Goal: Information Seeking & Learning: Learn about a topic

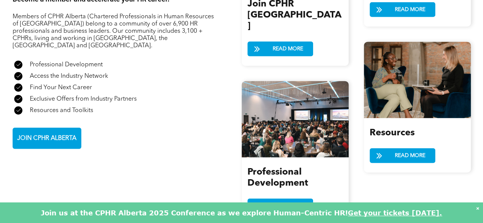
scroll to position [878, 0]
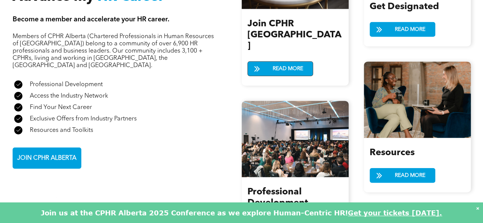
click at [279, 62] on span "READ MORE" at bounding box center [288, 69] width 36 height 14
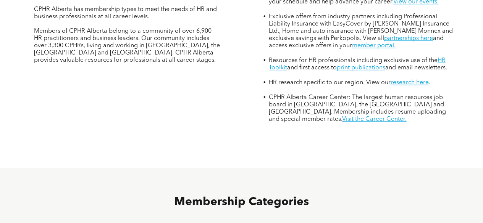
scroll to position [343, 0]
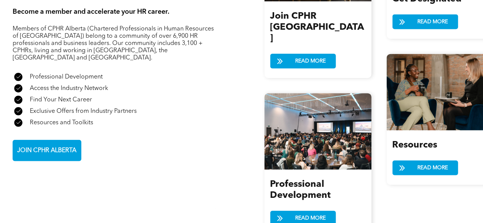
scroll to position [801, 0]
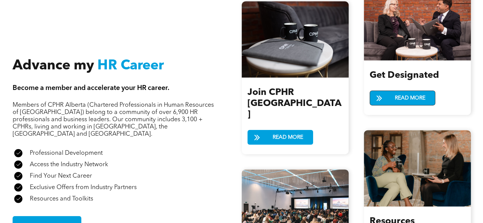
click at [401, 97] on span "READ MORE" at bounding box center [410, 98] width 36 height 14
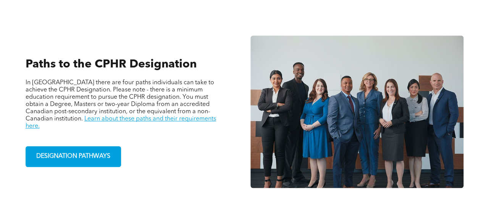
scroll to position [496, 0]
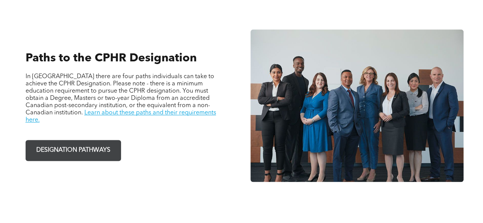
click at [87, 143] on span "DESIGNATION PATHWAYS" at bounding box center [73, 150] width 79 height 15
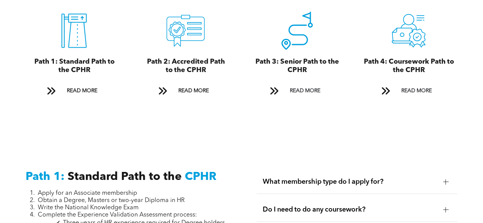
scroll to position [878, 0]
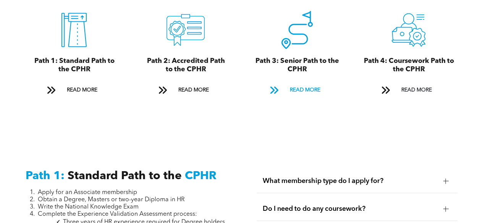
click at [313, 83] on span "READ MORE" at bounding box center [305, 90] width 36 height 14
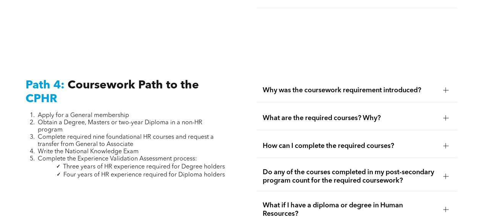
scroll to position [2281, 0]
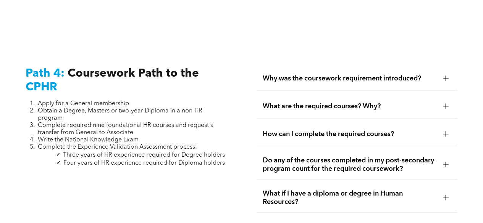
click at [437, 126] on div "How can I complete the required courses?" at bounding box center [356, 135] width 201 height 24
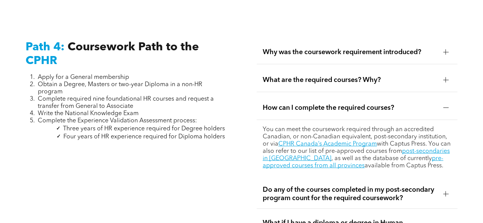
scroll to position [2319, 0]
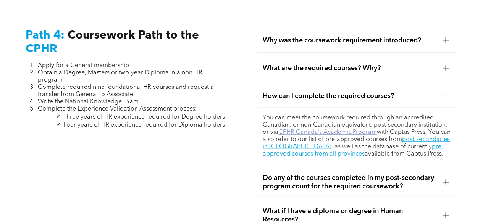
click at [345, 129] on link "CPHR Canada’s Academic Program" at bounding box center [327, 132] width 98 height 6
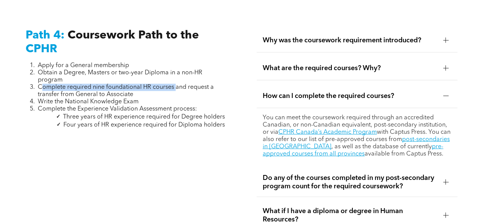
drag, startPoint x: 41, startPoint y: 78, endPoint x: 176, endPoint y: 78, distance: 134.3
click at [176, 84] on span "Complete required nine foundational HR courses and request a transfer from Gene…" at bounding box center [126, 90] width 176 height 13
copy span "omplete required nine foundational HR courses"
click at [204, 133] on div "Path 4: Coursework Path to the CPHR Apply for a General membership Obtain a Deg…" at bounding box center [125, 180] width 213 height 314
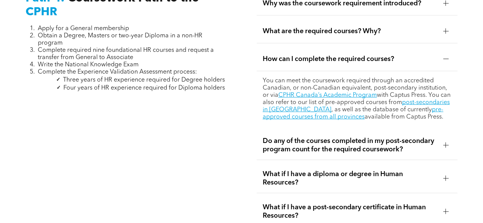
scroll to position [2357, 0]
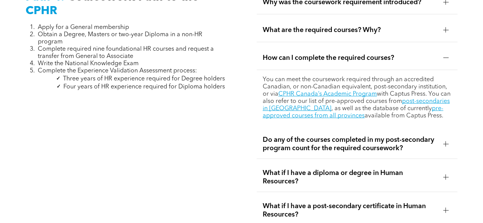
click at [431, 136] on span "Do any of the courses completed in my post-secondary program count for the requ…" at bounding box center [350, 144] width 174 height 17
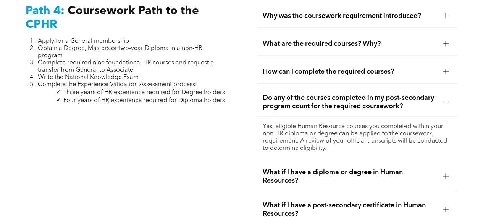
scroll to position [2319, 0]
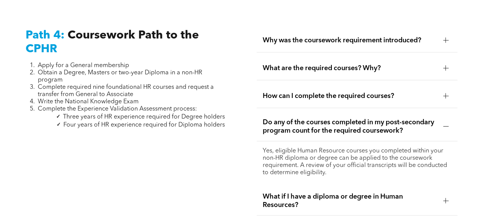
click at [340, 92] on span "How can I complete the required courses?" at bounding box center [350, 96] width 174 height 8
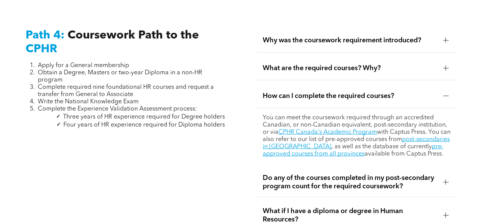
click at [387, 56] on div "What are the required courses? Why?" at bounding box center [356, 68] width 201 height 24
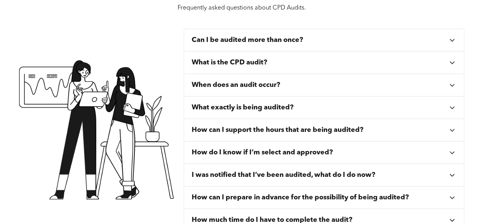
scroll to position [305, 0]
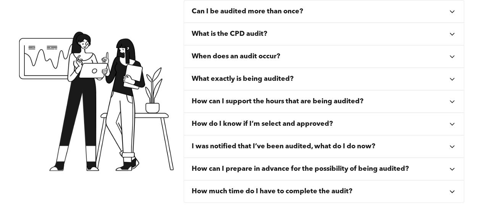
click at [442, 80] on div "What exactly is being audited?" at bounding box center [320, 79] width 256 height 8
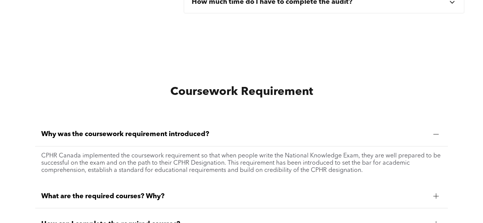
scroll to position [572, 0]
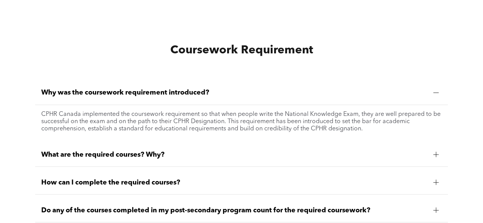
click at [213, 155] on span "What are the required courses? Why?" at bounding box center [234, 154] width 386 height 8
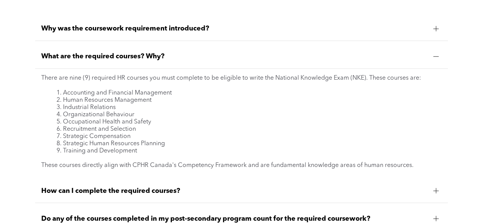
scroll to position [649, 0]
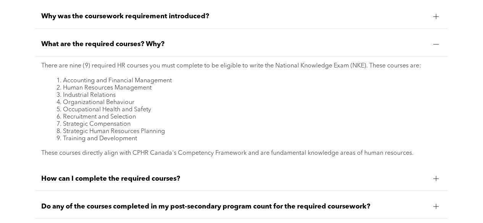
click at [183, 180] on span "How can I complete the required courses?" at bounding box center [234, 178] width 386 height 8
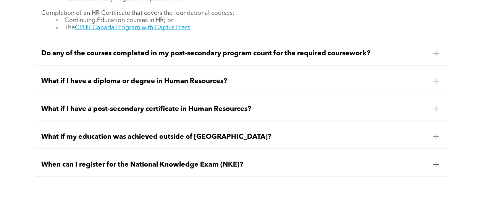
scroll to position [763, 0]
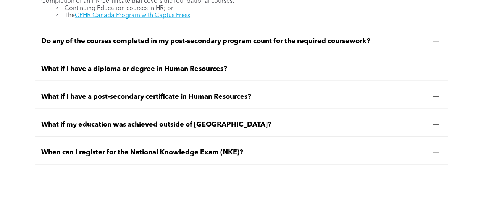
click at [171, 154] on span "When can I register for the National Knowledge Exam (NKE)?" at bounding box center [234, 152] width 386 height 8
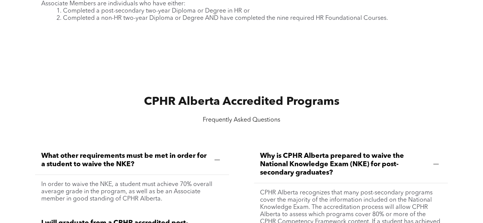
scroll to position [916, 0]
